Goal: Contribute content: Add original content to the website for others to see

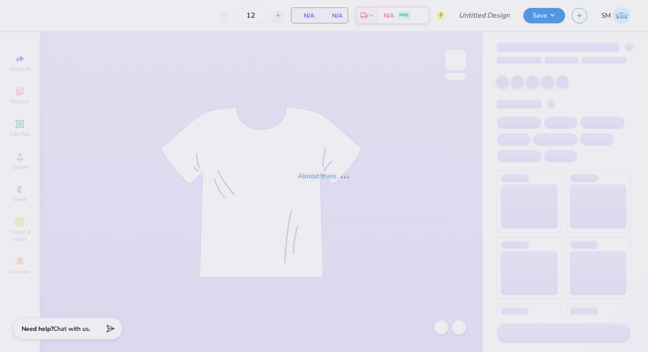
type input "Dsig Rush"
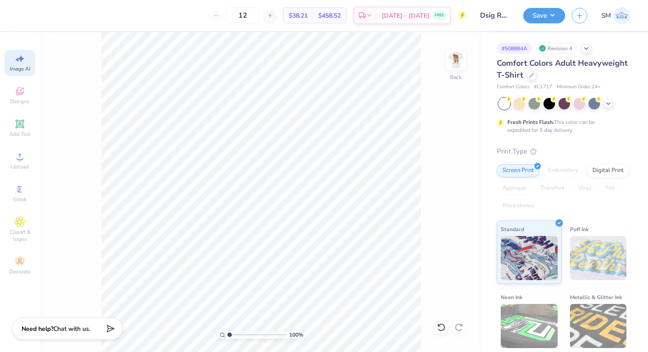
click at [26, 60] on div "Image AI" at bounding box center [19, 63] width 31 height 26
select select "4"
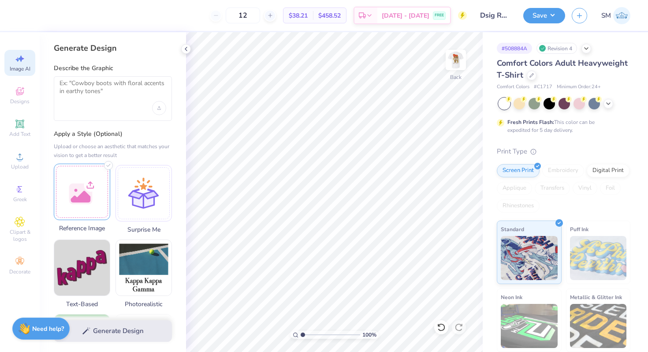
click at [82, 183] on div at bounding box center [82, 191] width 56 height 56
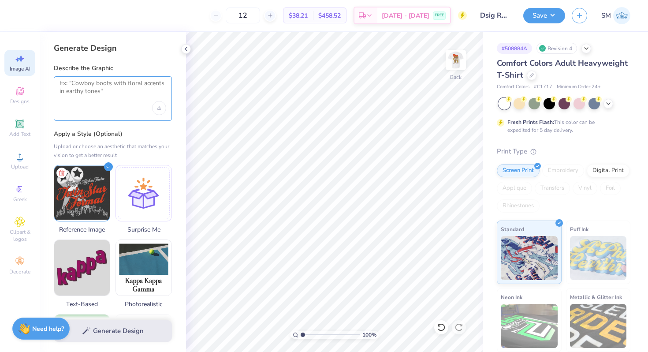
click at [128, 92] on textarea at bounding box center [112, 90] width 107 height 22
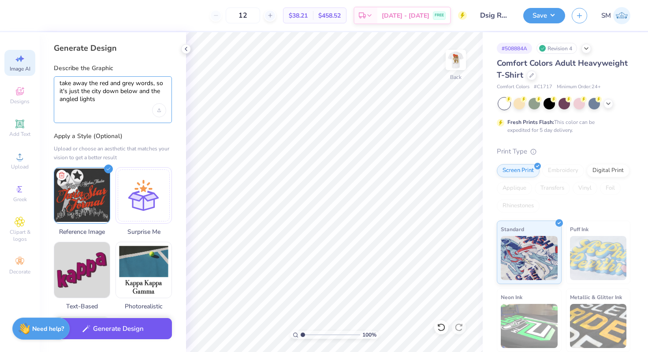
type textarea "take away the red and grey words, so it's just the city down below and the angl…"
click at [96, 328] on button "Generate Design" at bounding box center [113, 329] width 118 height 22
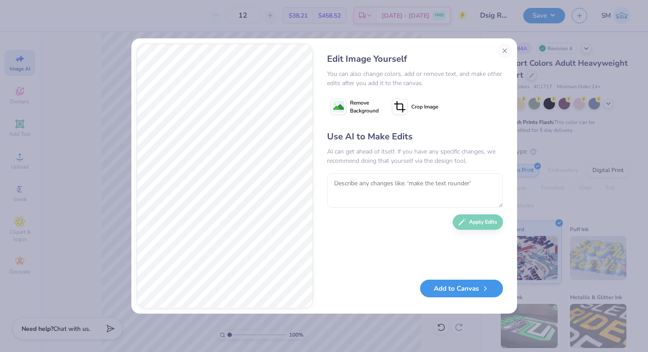
click at [432, 286] on button "Add to Canvas" at bounding box center [461, 288] width 83 height 18
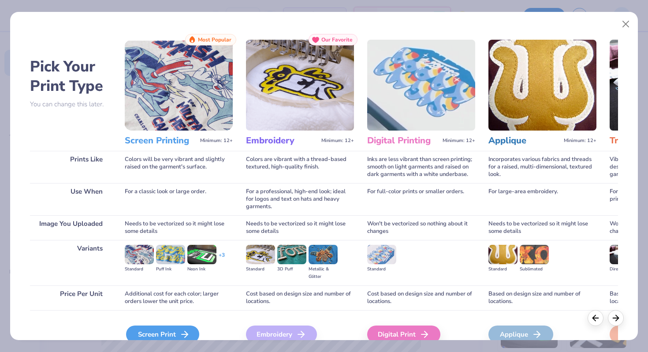
click at [158, 337] on div "Screen Print" at bounding box center [162, 334] width 73 height 18
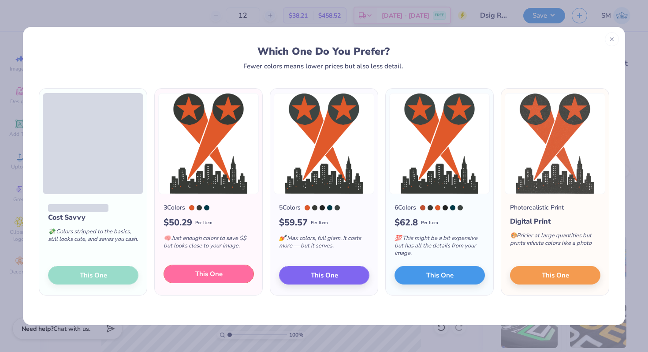
click at [223, 271] on button "This One" at bounding box center [208, 273] width 90 height 19
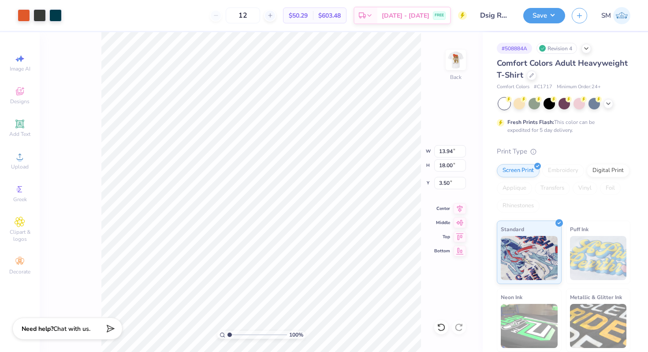
type input "6.44"
type input "8.32"
type input "13.18"
click at [22, 12] on div at bounding box center [24, 14] width 12 height 12
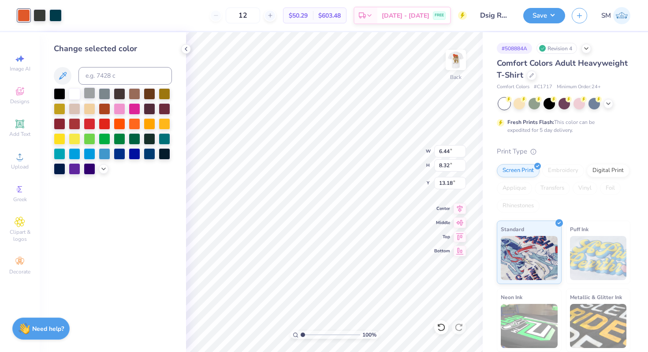
click at [91, 95] on div at bounding box center [89, 92] width 11 height 11
click at [107, 168] on icon at bounding box center [103, 167] width 7 height 7
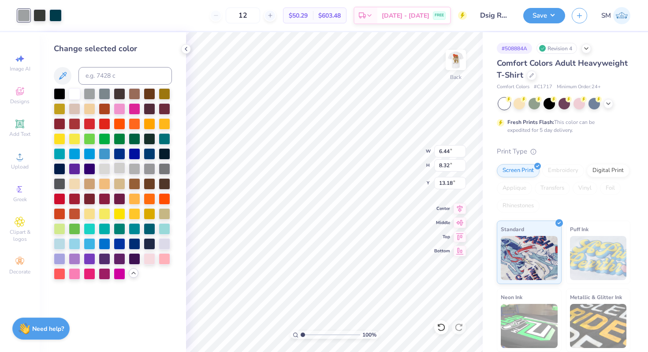
click at [123, 169] on div at bounding box center [119, 167] width 11 height 11
click at [440, 328] on icon at bounding box center [441, 327] width 9 height 9
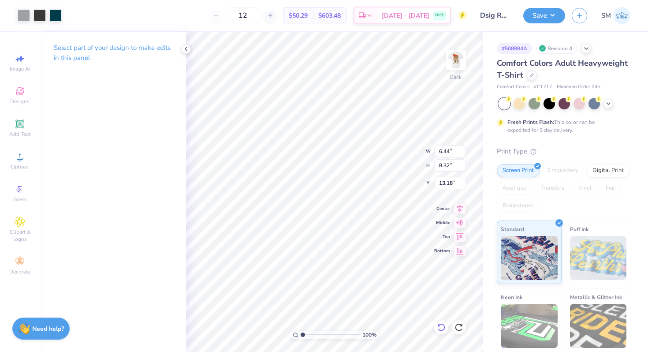
click at [440, 328] on icon at bounding box center [441, 327] width 9 height 9
click at [455, 58] on img at bounding box center [455, 59] width 35 height 35
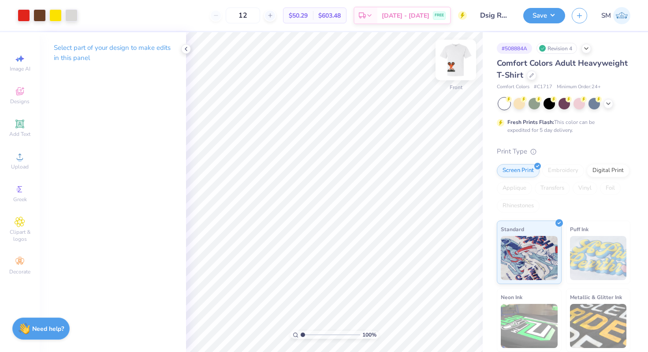
click at [452, 60] on img at bounding box center [455, 59] width 35 height 35
click at [21, 19] on div at bounding box center [24, 14] width 12 height 12
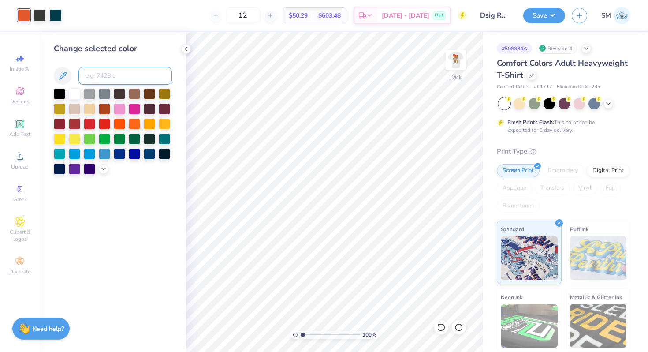
click at [118, 79] on input at bounding box center [124, 76] width 93 height 18
type input "485"
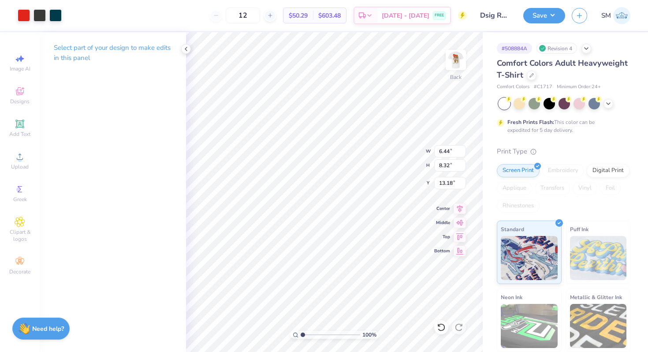
type input "3.00"
drag, startPoint x: 302, startPoint y: 334, endPoint x: 315, endPoint y: 335, distance: 12.8
type input "3.14"
click at [315, 335] on input "range" at bounding box center [330, 334] width 59 height 8
type input "3.14"
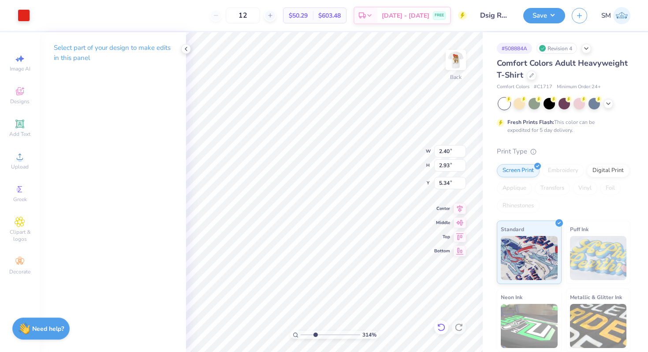
click at [443, 328] on icon at bounding box center [441, 327] width 9 height 9
type input "4.27"
click at [443, 328] on icon at bounding box center [441, 327] width 9 height 9
drag, startPoint x: 316, startPoint y: 333, endPoint x: 305, endPoint y: 333, distance: 11.0
type input "1.49"
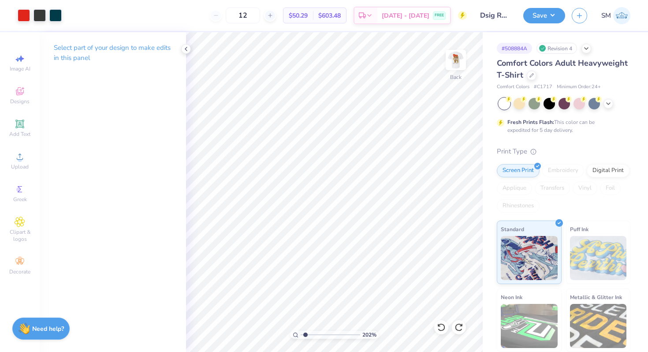
click at [305, 333] on input "range" at bounding box center [330, 334] width 59 height 8
click at [24, 11] on div at bounding box center [24, 14] width 12 height 12
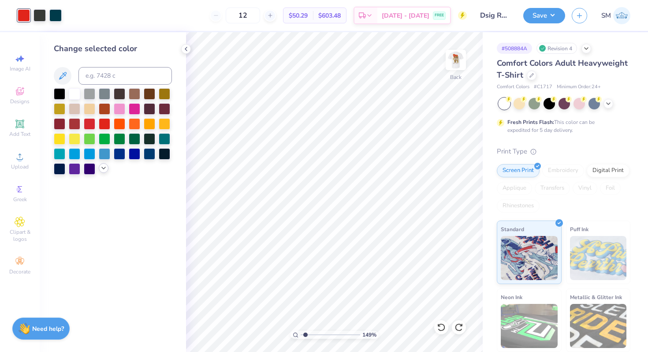
click at [107, 166] on div at bounding box center [104, 168] width 10 height 10
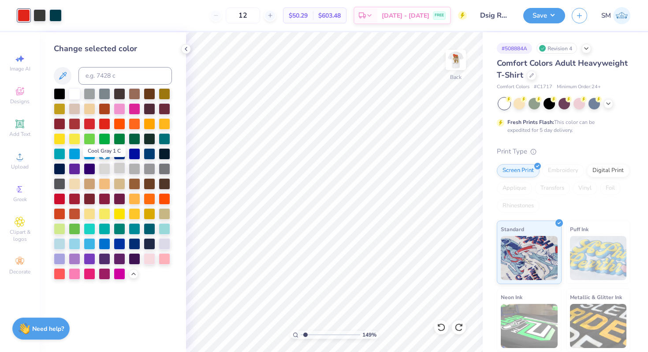
click at [119, 168] on div at bounding box center [119, 167] width 11 height 11
click at [135, 171] on div at bounding box center [134, 167] width 11 height 11
click at [119, 169] on div at bounding box center [119, 167] width 11 height 11
click at [463, 55] on img at bounding box center [455, 59] width 35 height 35
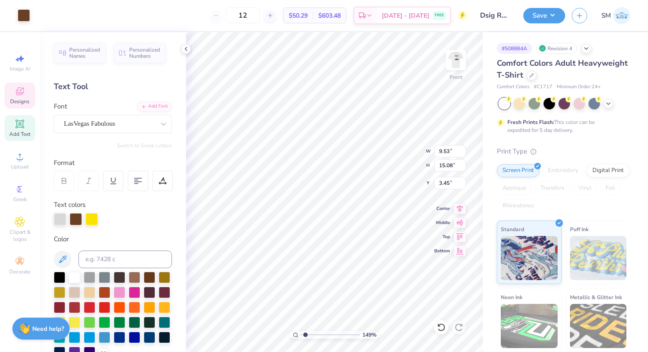
type input "9.53"
type input "15.08"
type input "3.45"
click at [441, 327] on icon at bounding box center [441, 327] width 9 height 9
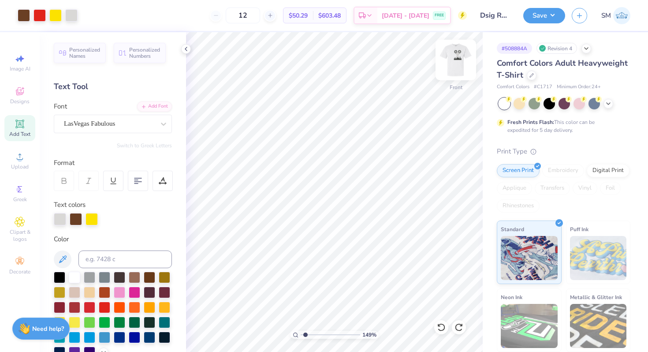
click at [454, 53] on img at bounding box center [455, 59] width 35 height 35
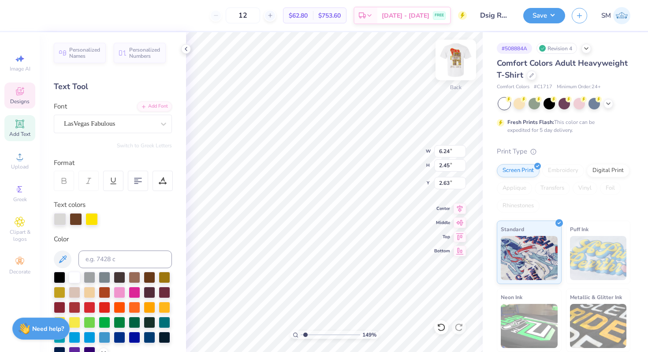
type input "12.05"
type input "2.05"
type input "1.43"
type input "4.16"
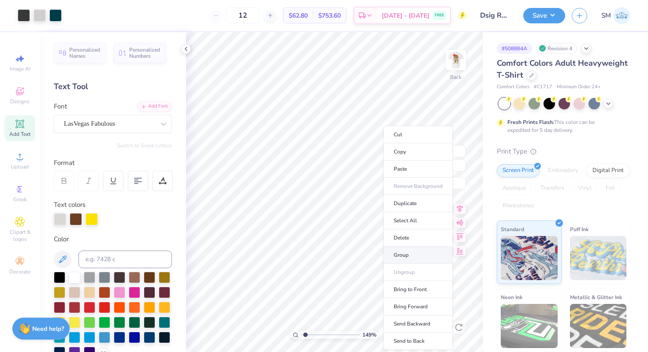
click at [412, 259] on li "Group" at bounding box center [417, 254] width 69 height 17
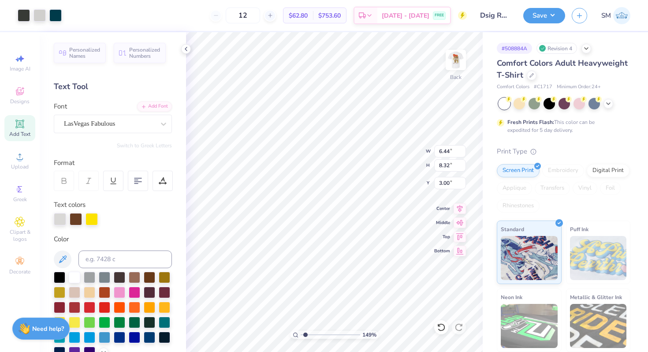
type input "3.53"
type input "4.56"
type input "1.49"
type input "3.81"
type input "4.91"
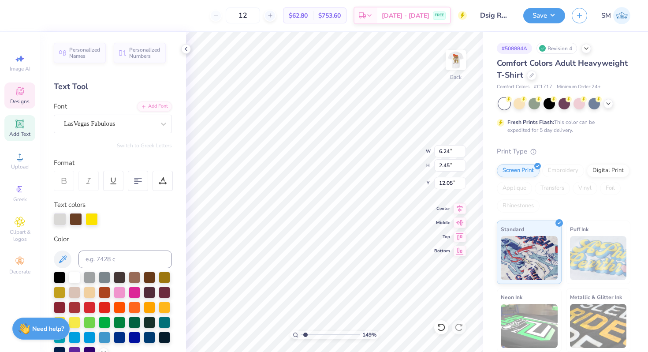
type input "7.27"
type input "3.81"
type input "4.91"
type input "1.49"
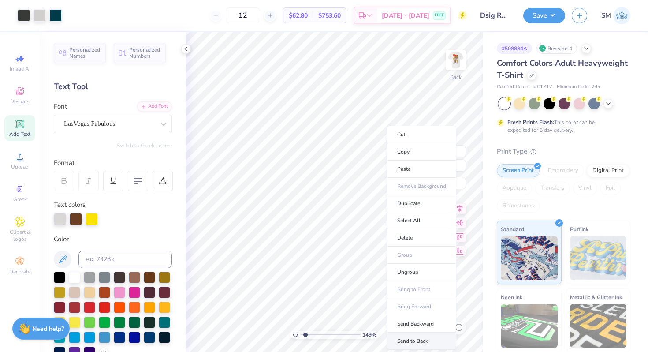
click at [417, 342] on li "Send to Back" at bounding box center [421, 340] width 69 height 17
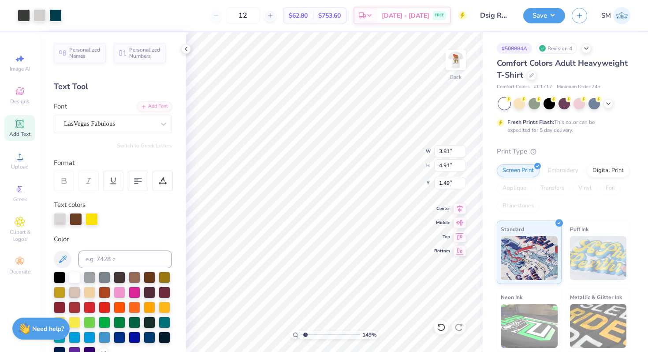
type input "6.24"
type input "2.45"
type input "7.27"
click at [60, 216] on div at bounding box center [60, 218] width 12 height 12
click at [105, 306] on div at bounding box center [104, 306] width 11 height 11
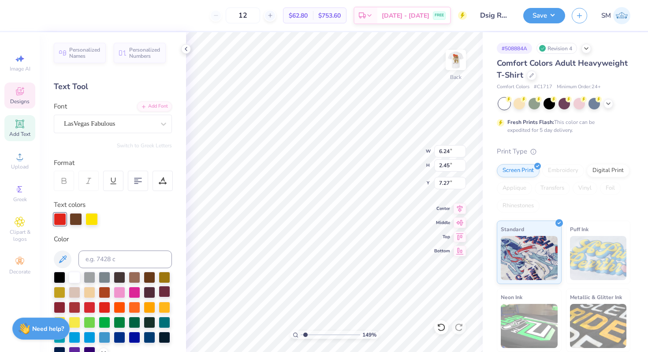
type input "4.80"
type input "1.89"
type input "7.10"
type input "3.00"
type input "1.68"
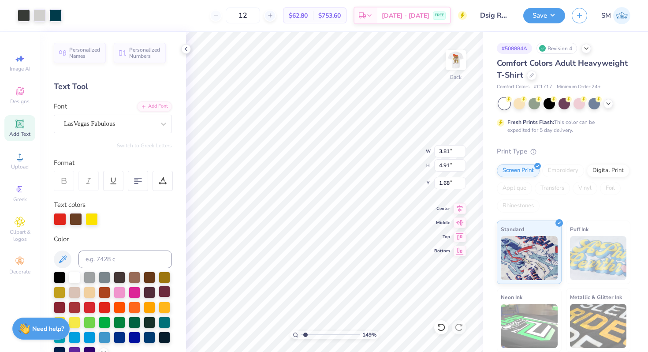
type input "3.13"
type input "4.04"
type input "2.56"
type input "7.19"
type input "10.29"
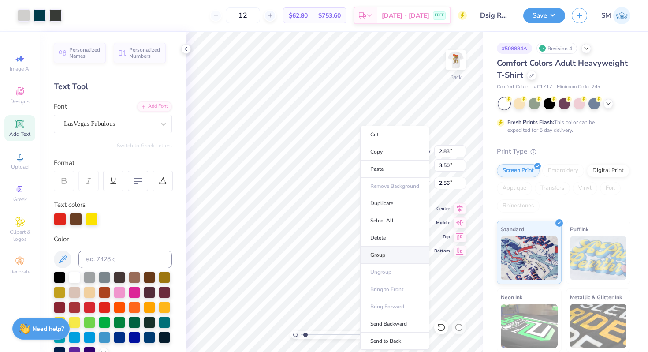
click at [382, 253] on li "Group" at bounding box center [394, 254] width 69 height 17
type input "2.49"
type input "3.07"
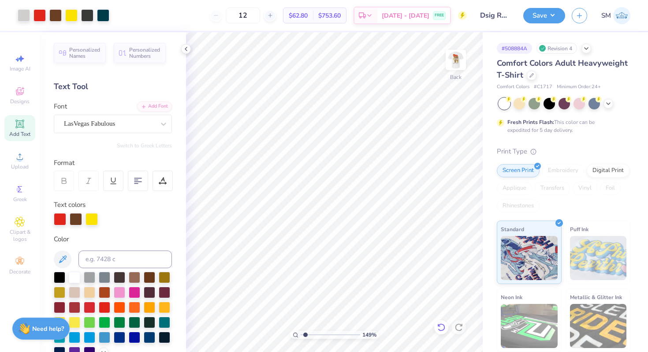
click at [439, 322] on div at bounding box center [441, 327] width 14 height 14
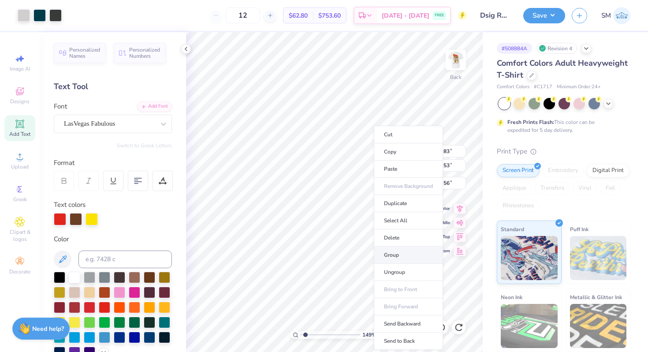
click at [399, 254] on li "Group" at bounding box center [408, 254] width 69 height 17
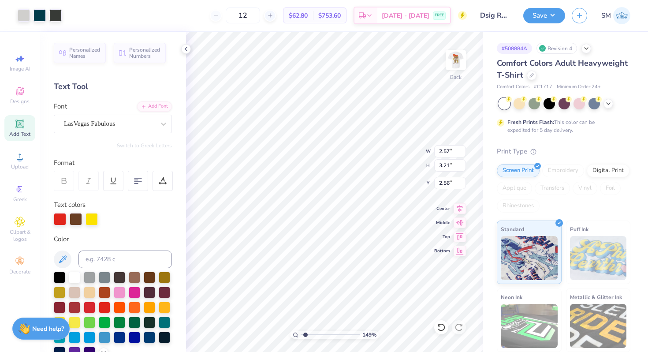
type input "2.57"
type input "3.21"
type input "3.00"
type input "2.77"
type input "3.49"
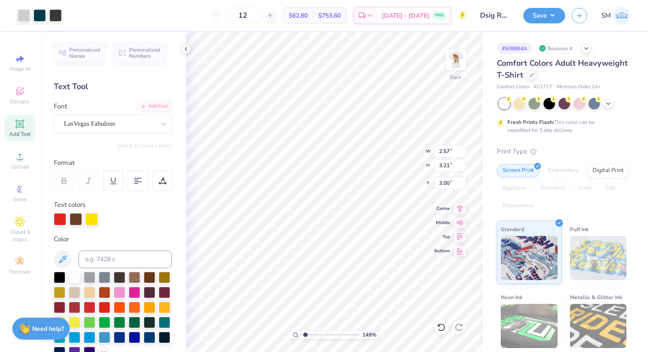
type input "2.84"
type input "2.55"
type input "3.21"
type input "2.83"
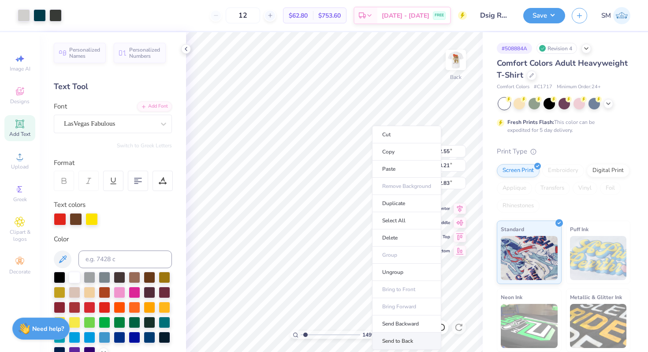
click at [402, 339] on li "Send to Back" at bounding box center [406, 340] width 69 height 17
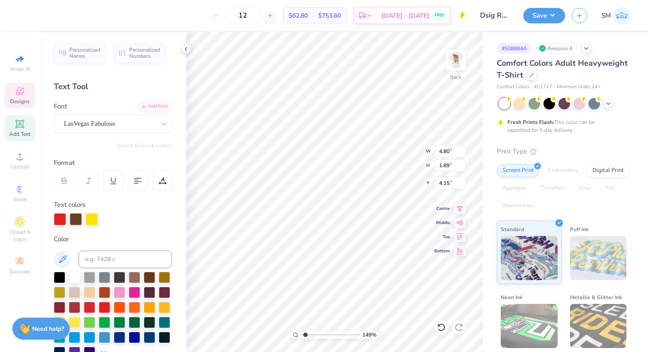
type input "4.15"
type input "3.54"
type input "1.39"
type input "4.43"
type input "5.13"
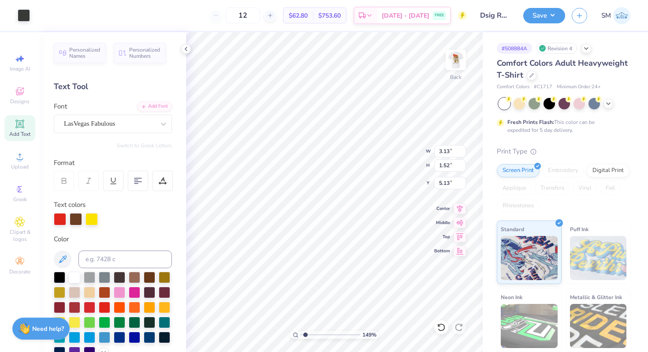
type input "3.52"
type input "1.71"
type input "4.43"
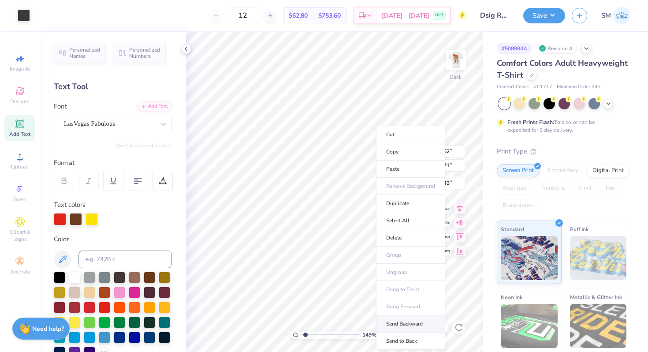
click at [402, 321] on li "Send Backward" at bounding box center [410, 323] width 69 height 17
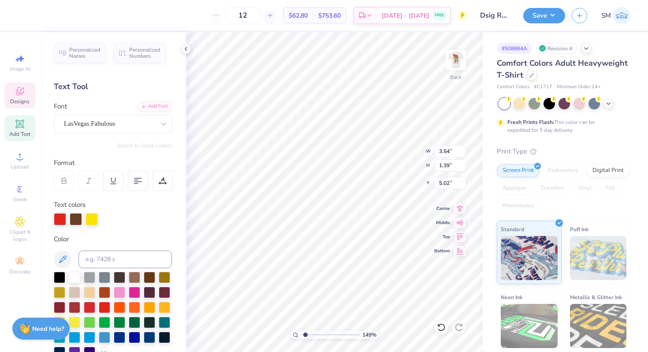
type input "5.02"
type input "7.38"
type input "3.52"
type input "1.71"
type input "4.88"
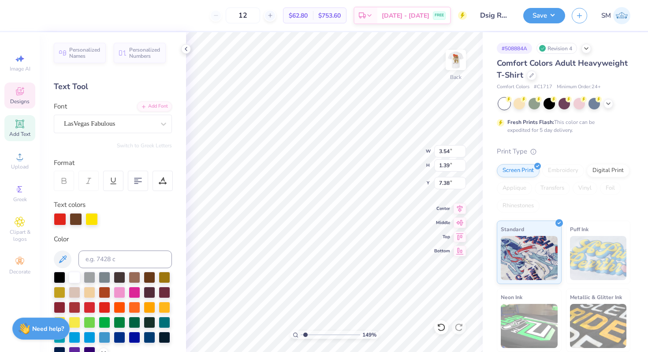
type input "3.91"
type input "3.49"
type input "1.45"
type input "3.72"
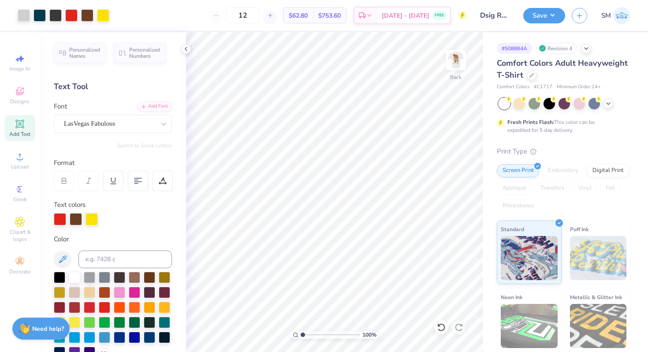
drag, startPoint x: 306, startPoint y: 333, endPoint x: 299, endPoint y: 333, distance: 7.1
type input "1"
click at [301, 333] on input "range" at bounding box center [330, 334] width 59 height 8
click at [547, 19] on button "Save" at bounding box center [544, 14] width 42 height 15
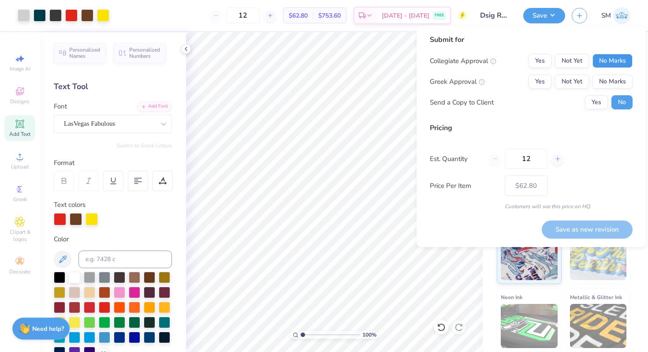
click at [608, 56] on button "No Marks" at bounding box center [612, 61] width 40 height 14
click at [571, 81] on button "Not Yet" at bounding box center [572, 81] width 34 height 14
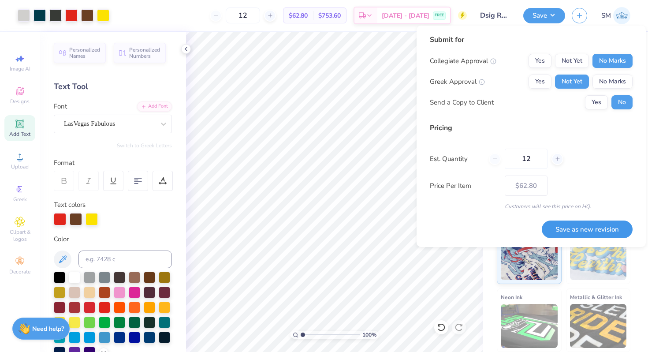
click at [577, 230] on button "Save as new revision" at bounding box center [587, 229] width 91 height 18
type input "$62.80"
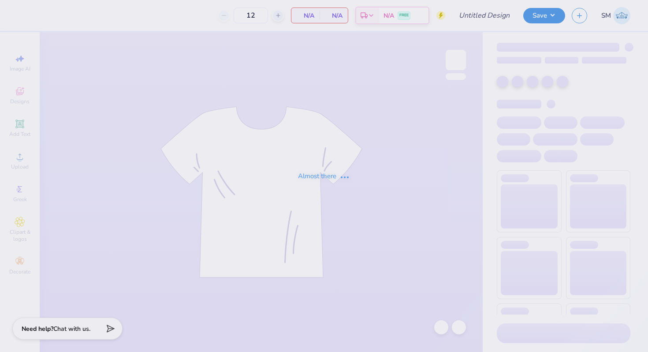
type input "Dsig Rush"
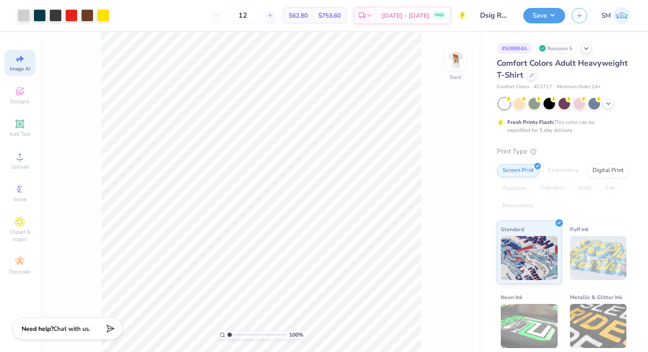
click at [23, 66] on span "Image AI" at bounding box center [20, 68] width 21 height 7
select select "4"
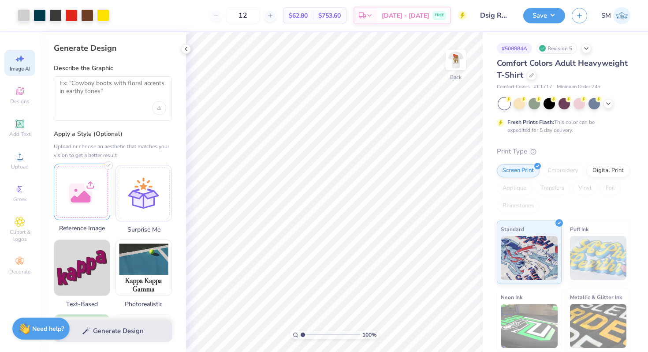
click at [81, 201] on div at bounding box center [82, 191] width 56 height 56
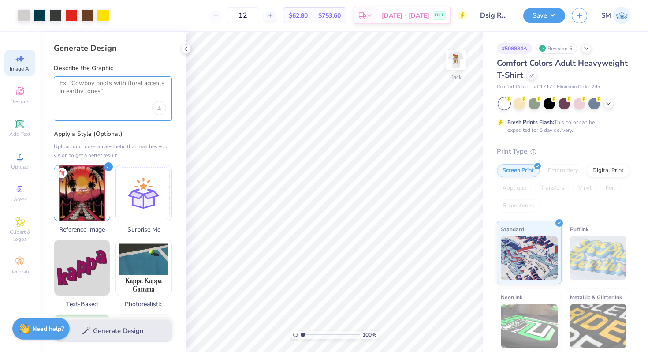
click at [90, 85] on textarea at bounding box center [112, 90] width 107 height 22
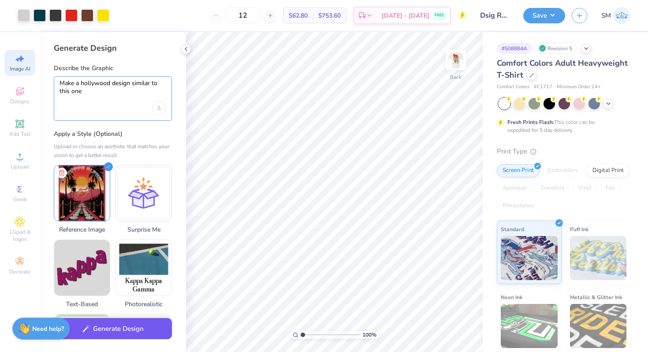
type textarea "Make a hollywood design similar to this one"
click at [137, 322] on button "Generate Design" at bounding box center [113, 329] width 118 height 22
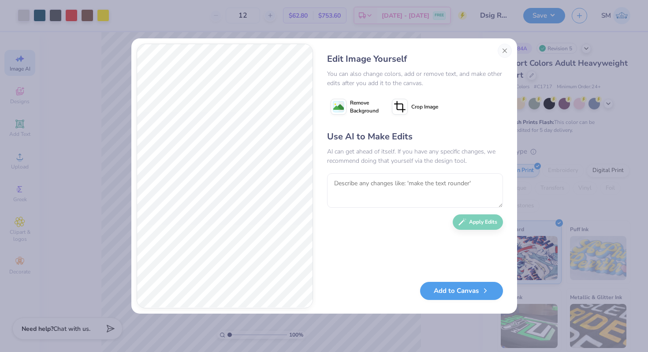
click at [342, 109] on image at bounding box center [338, 107] width 11 height 11
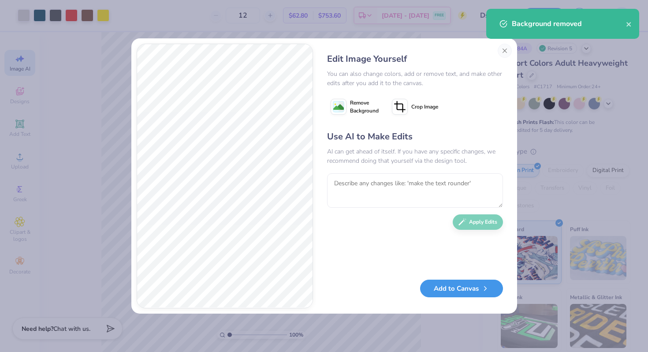
click at [438, 288] on button "Add to Canvas" at bounding box center [461, 288] width 83 height 18
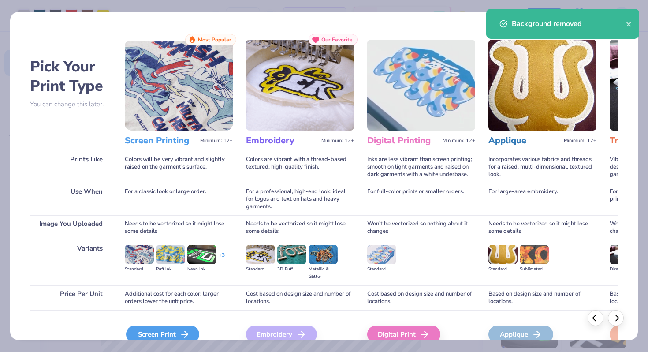
click at [175, 329] on div "Screen Print" at bounding box center [162, 334] width 73 height 18
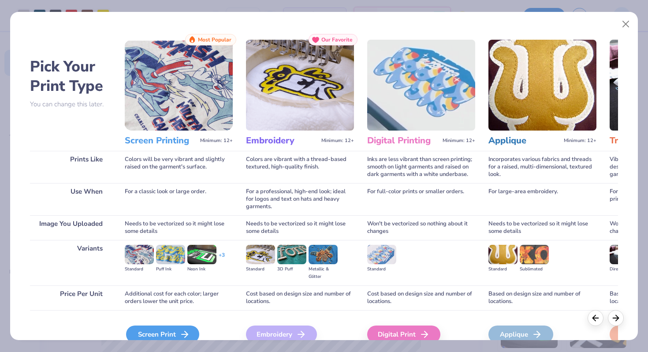
click at [173, 331] on div "Screen Print" at bounding box center [162, 334] width 73 height 18
